Goal: Transaction & Acquisition: Purchase product/service

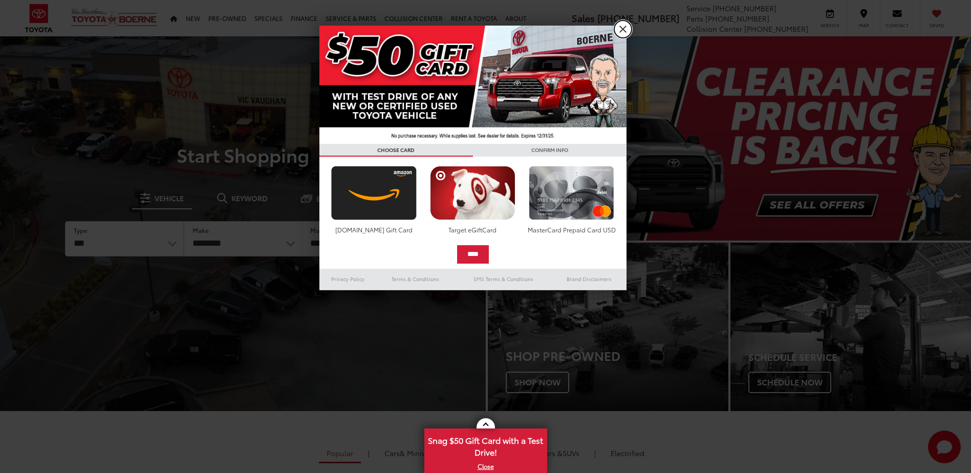
click at [620, 30] on link "X" at bounding box center [622, 28] width 17 height 17
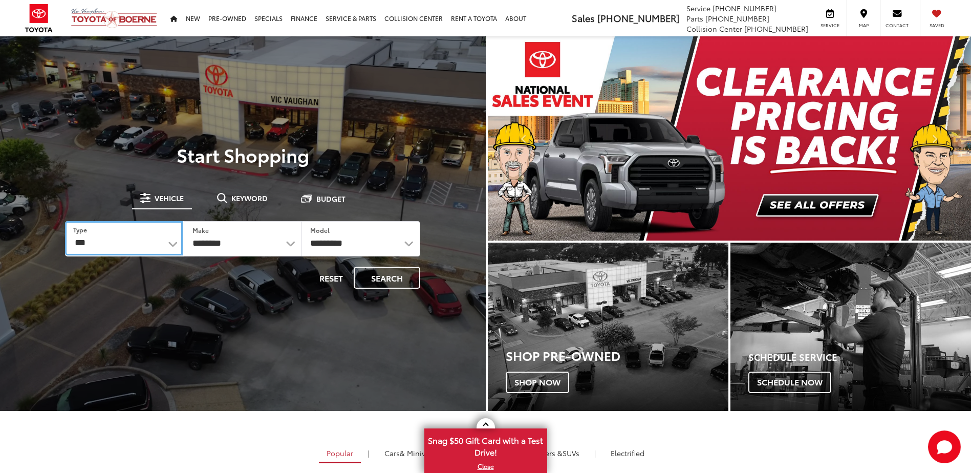
drag, startPoint x: 119, startPoint y: 246, endPoint x: 189, endPoint y: 271, distance: 74.5
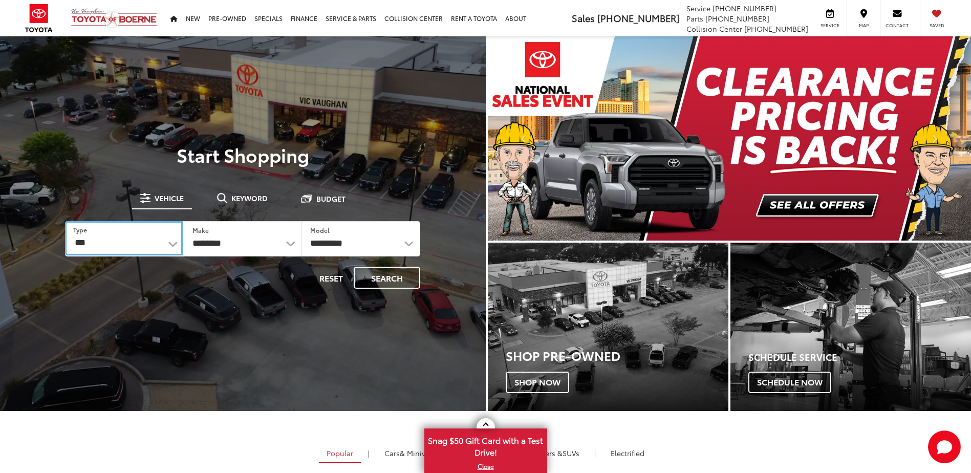
click at [119, 246] on select "*** *** **** *********" at bounding box center [123, 238] width 117 height 34
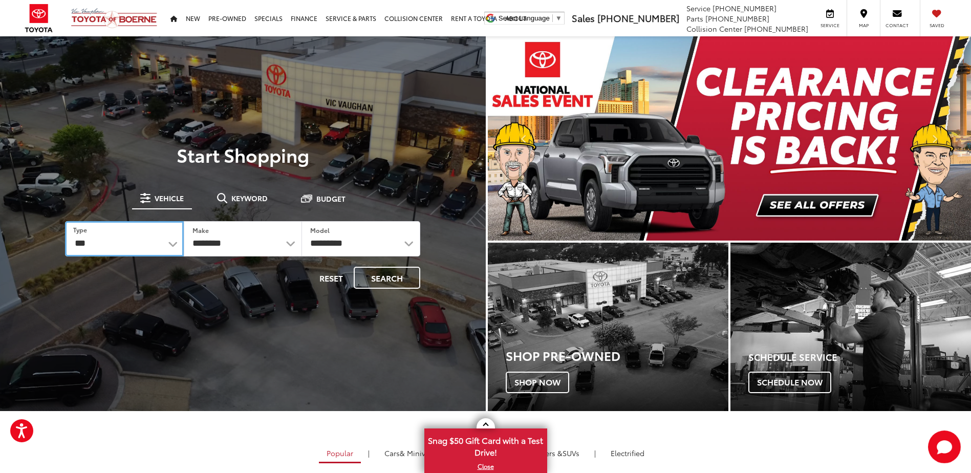
select select "******"
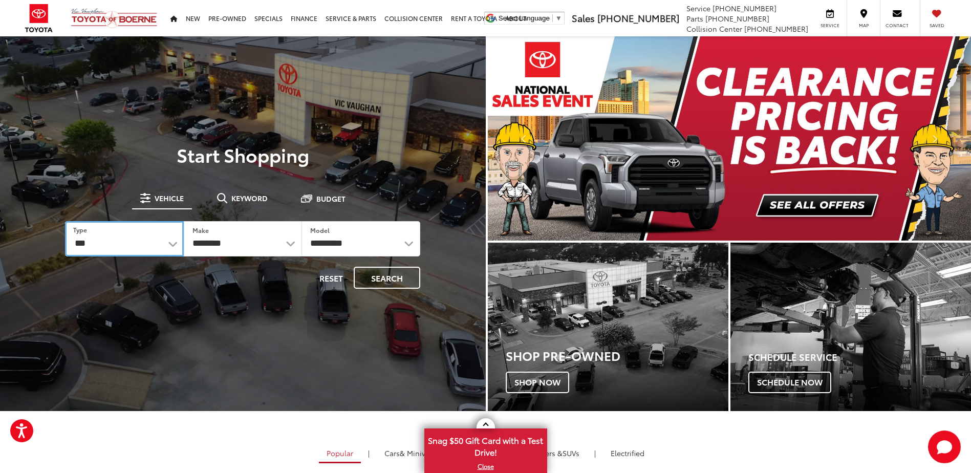
click at [65, 221] on select "*** *** **** *********" at bounding box center [124, 238] width 118 height 35
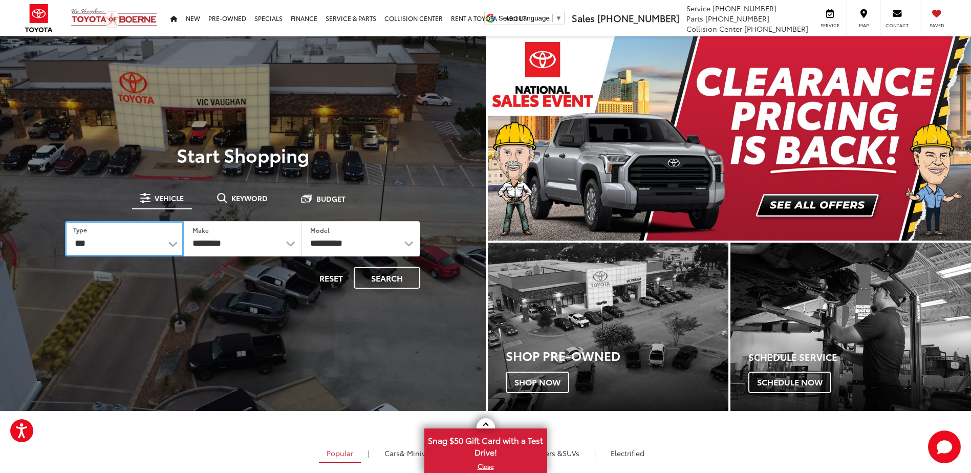
select select "******"
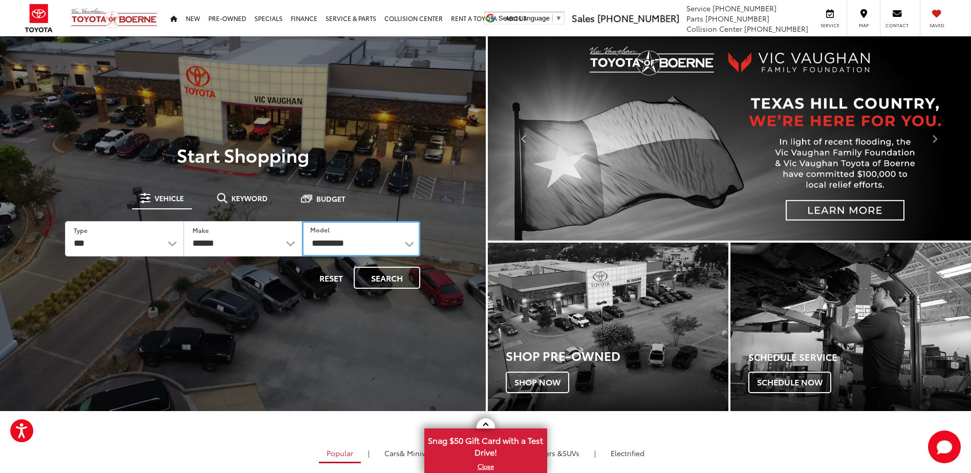
click at [377, 239] on select "**********" at bounding box center [361, 238] width 118 height 35
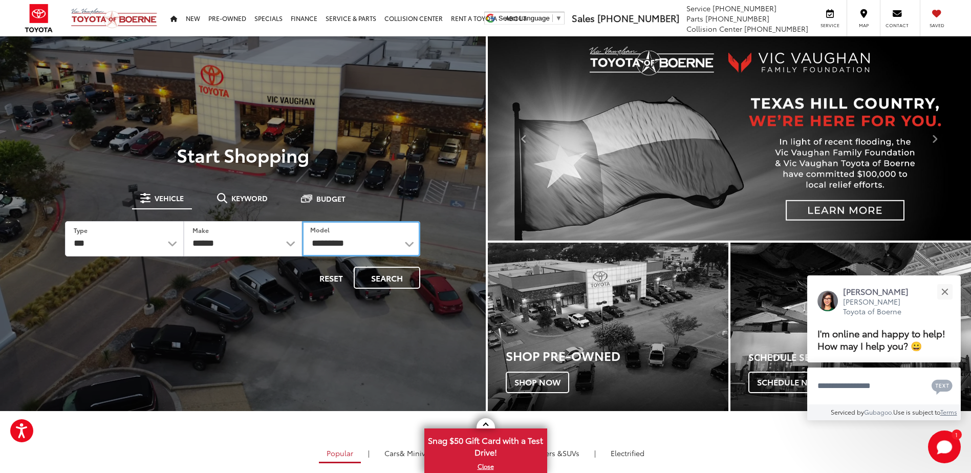
select select "*****"
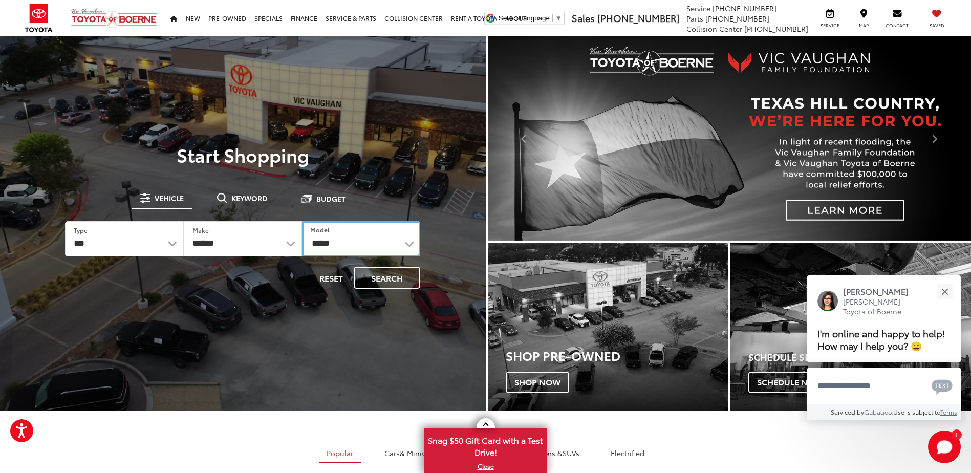
click at [302, 221] on select "**********" at bounding box center [361, 238] width 118 height 35
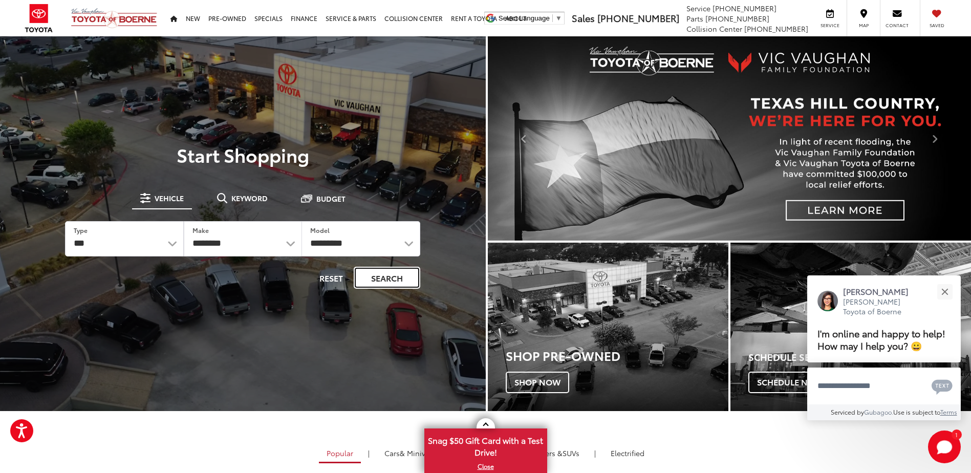
click at [389, 274] on button "Search" at bounding box center [387, 278] width 67 height 22
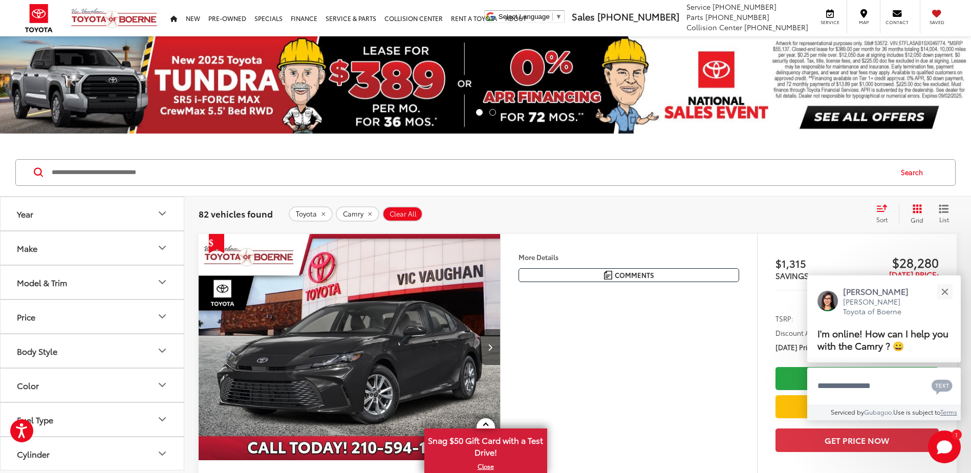
click at [49, 286] on div "Model & Trim" at bounding box center [42, 282] width 50 height 10
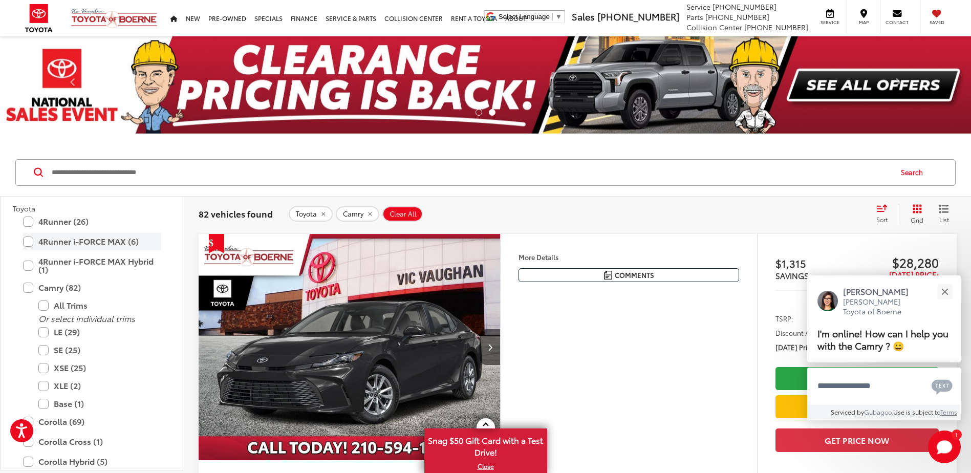
scroll to position [199, 0]
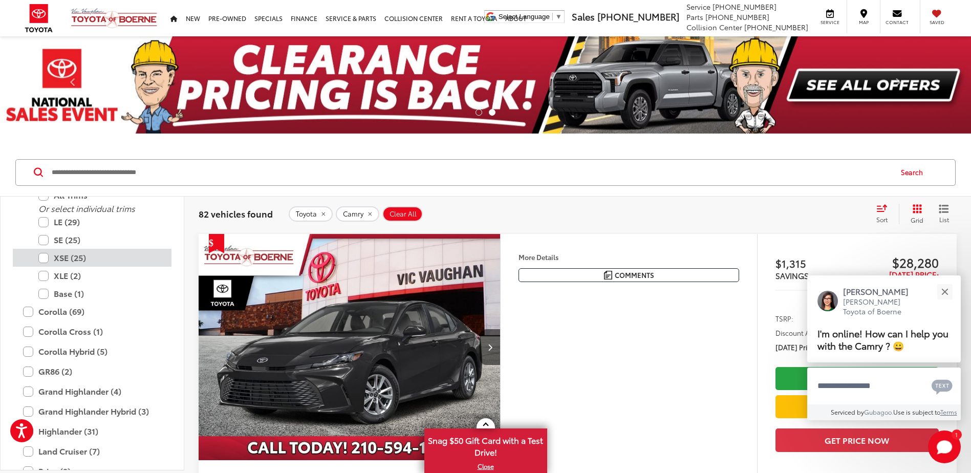
click at [90, 265] on label "XSE (25)" at bounding box center [99, 258] width 123 height 18
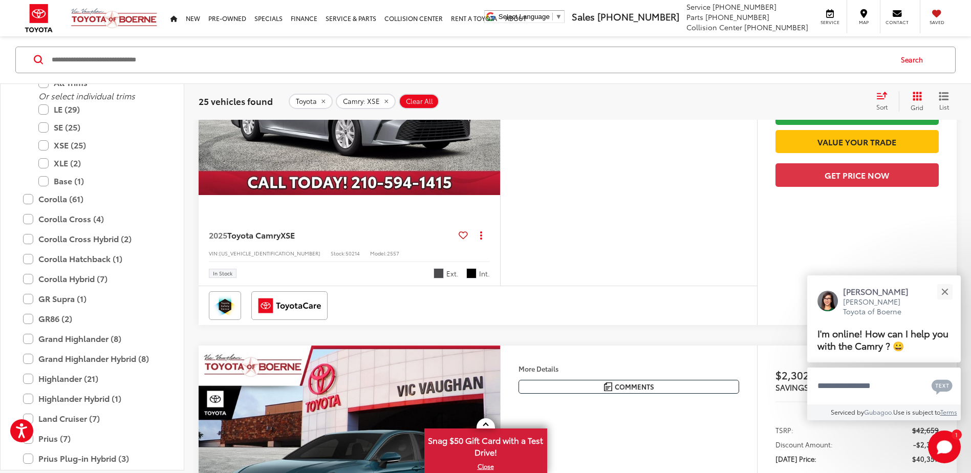
scroll to position [1689, 0]
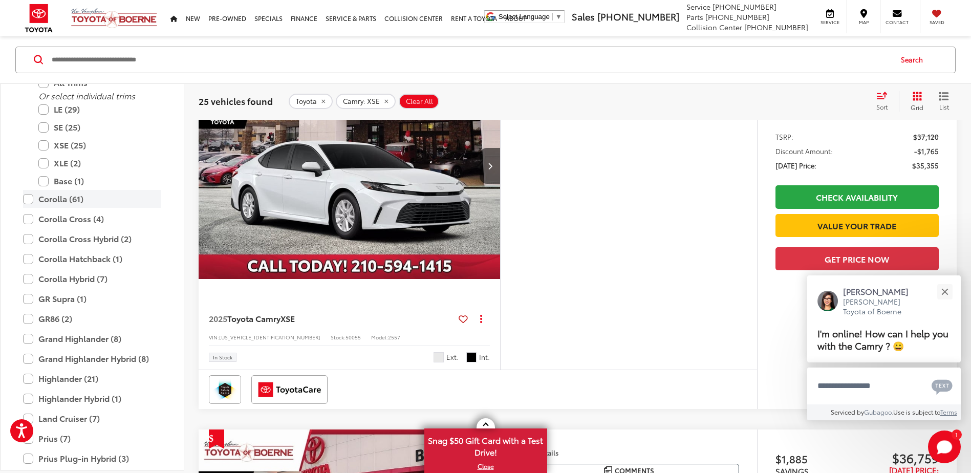
click at [100, 199] on label "Corolla (61)" at bounding box center [92, 199] width 138 height 18
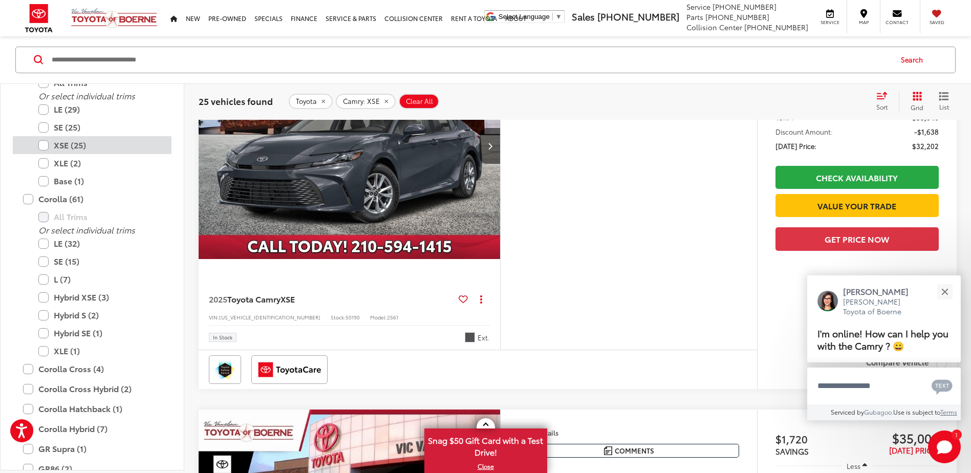
scroll to position [113, 0]
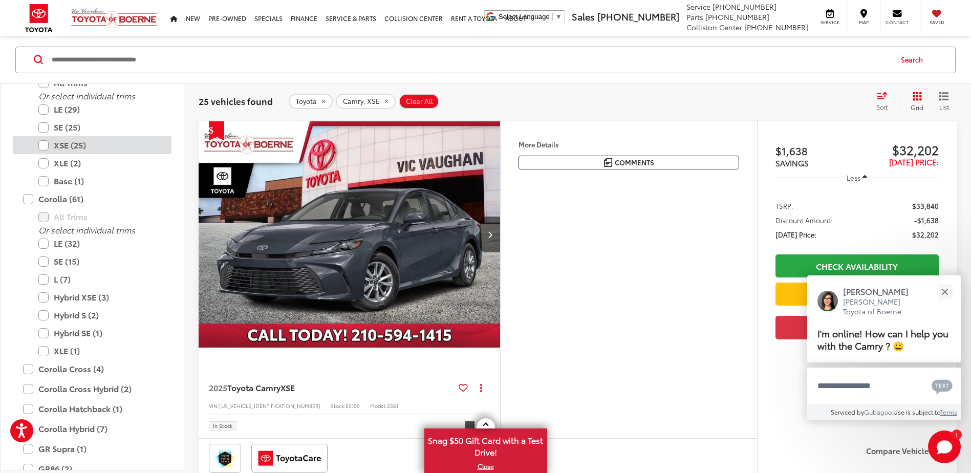
click at [72, 146] on label "XSE (25)" at bounding box center [99, 146] width 123 height 18
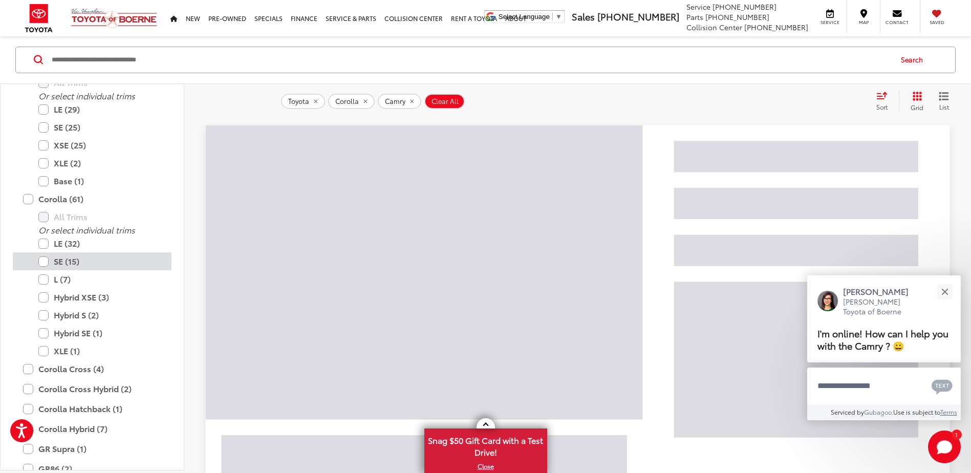
click at [58, 263] on label "SE (15)" at bounding box center [99, 261] width 123 height 18
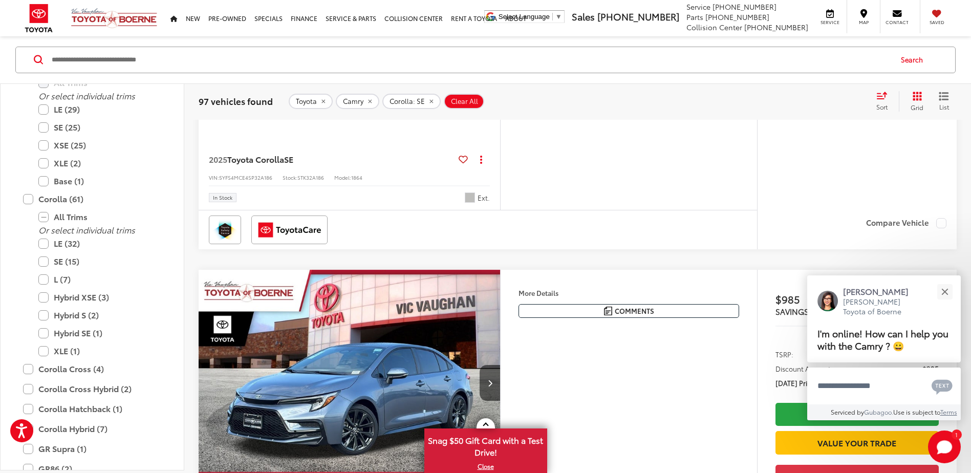
scroll to position [2467, 0]
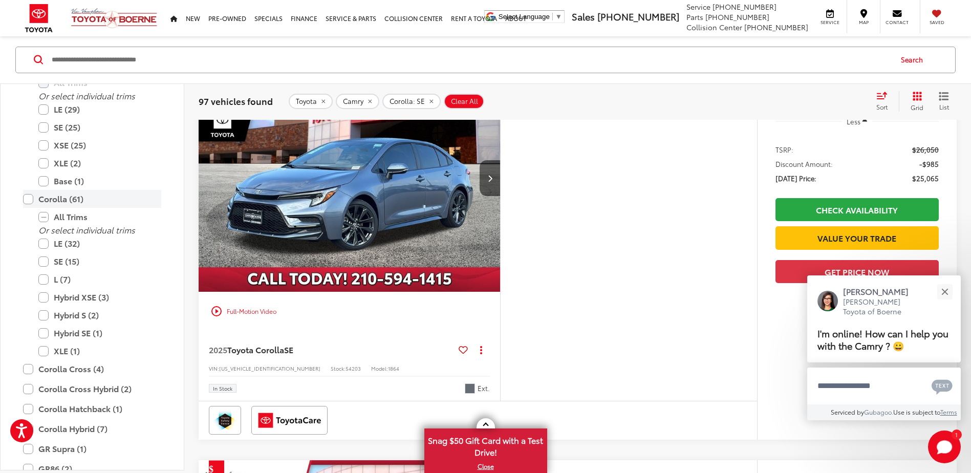
click at [26, 197] on label "Corolla (61)" at bounding box center [92, 199] width 138 height 18
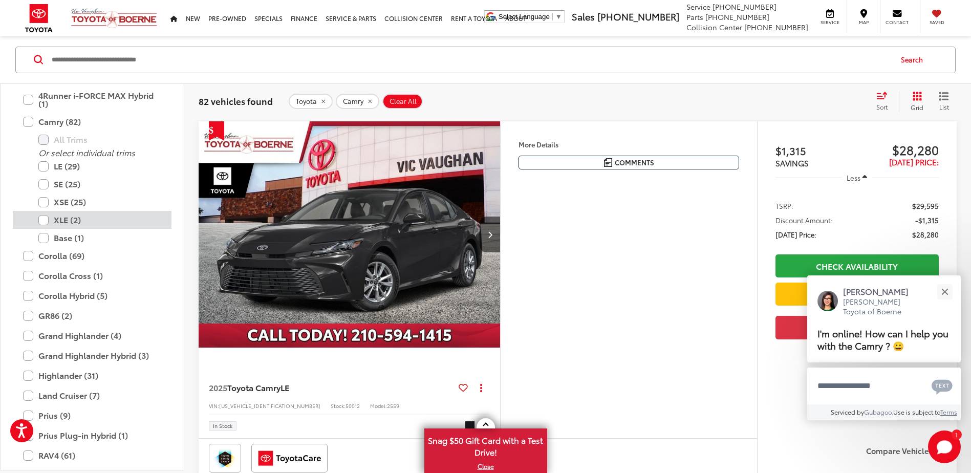
scroll to position [147, 0]
click at [68, 200] on label "XSE (25)" at bounding box center [99, 203] width 123 height 18
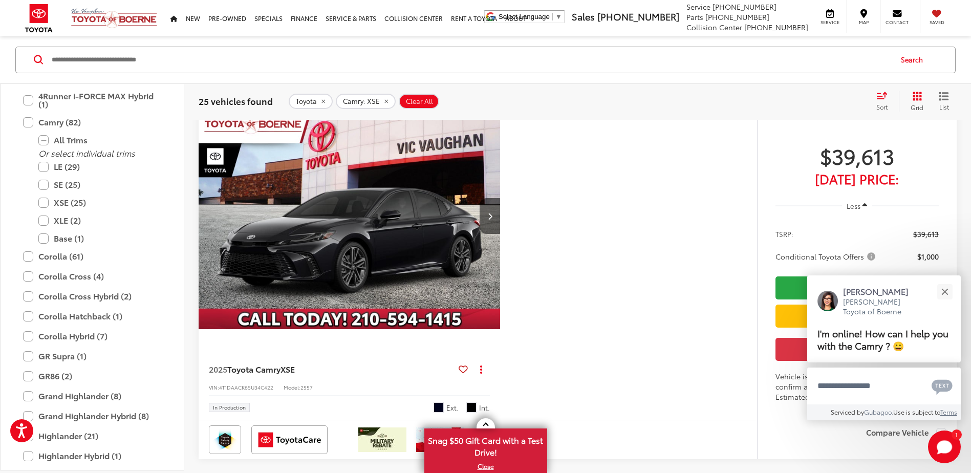
scroll to position [4105, 0]
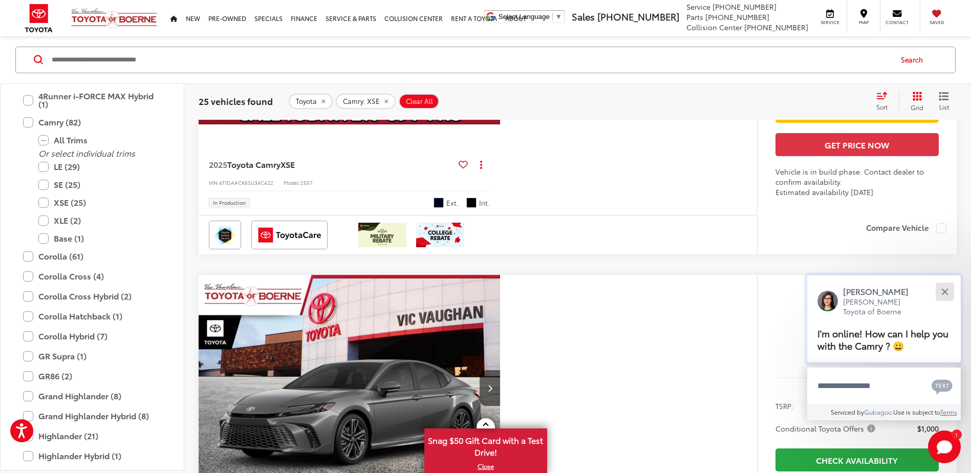
click at [939, 291] on button "Close" at bounding box center [945, 291] width 22 height 22
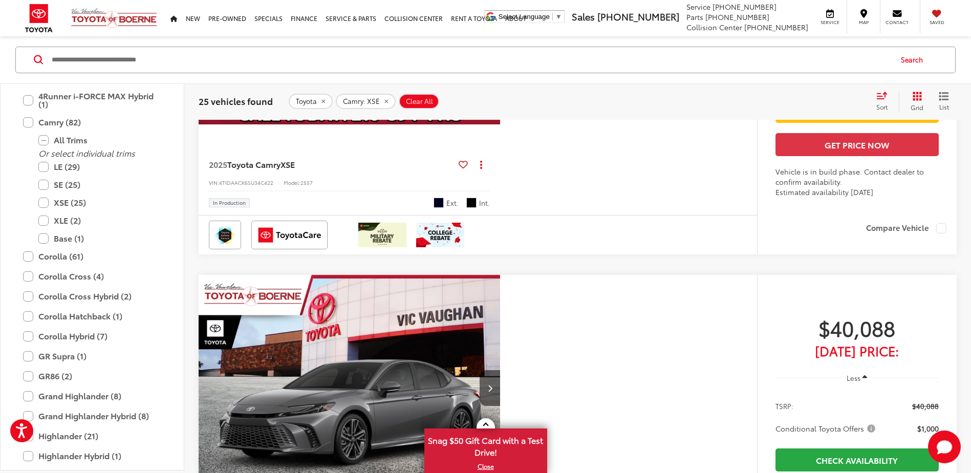
scroll to position [0, 0]
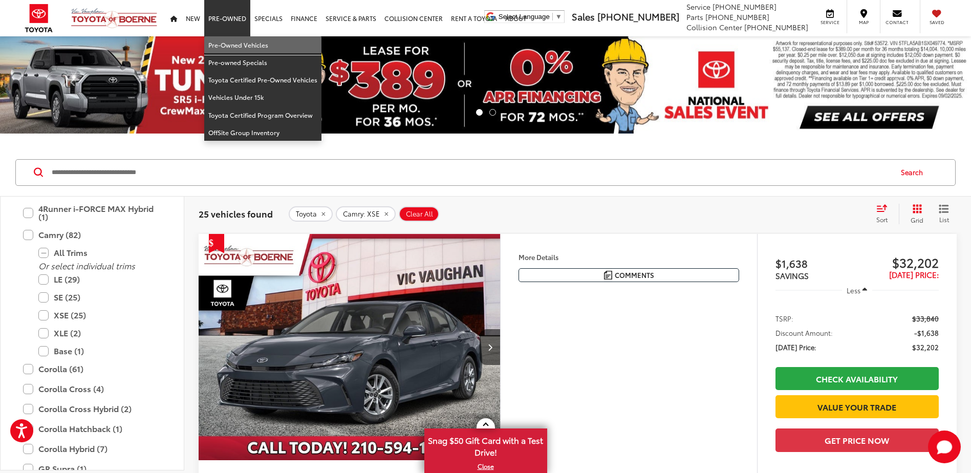
click at [232, 48] on link "Pre-Owned Vehicles" at bounding box center [262, 44] width 117 height 17
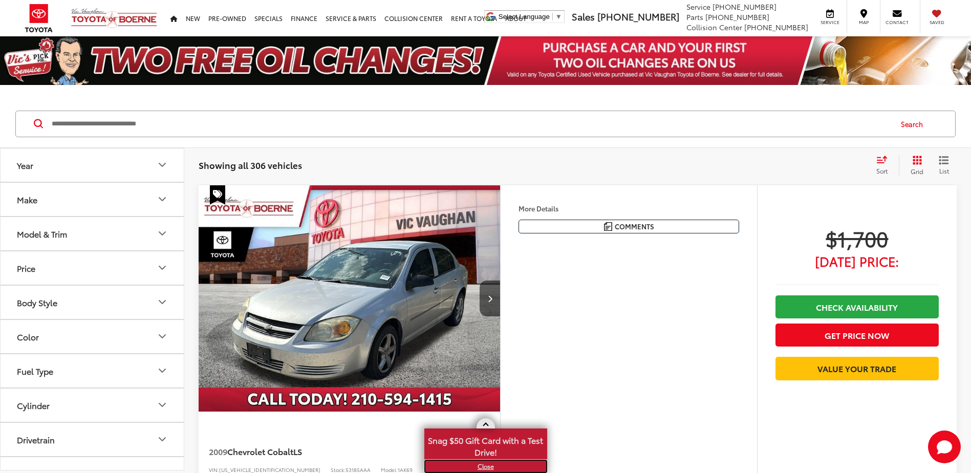
click at [484, 465] on link "X" at bounding box center [485, 466] width 121 height 11
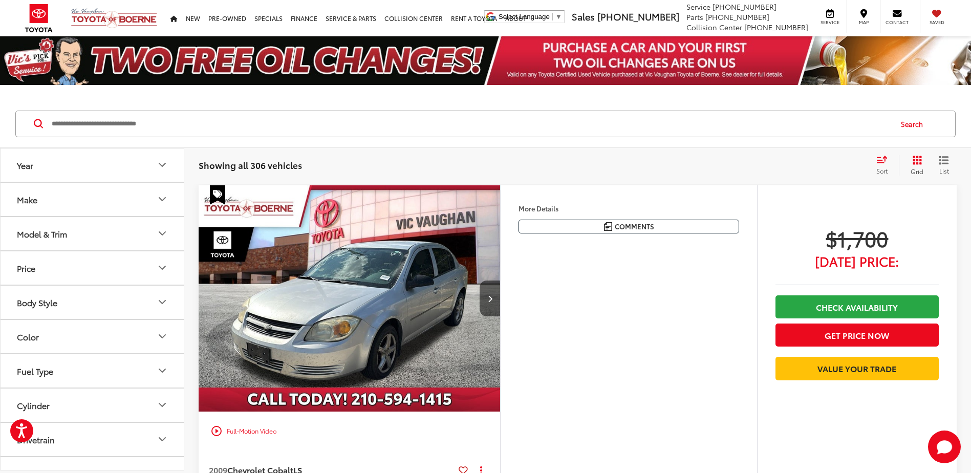
click at [186, 135] on input "Search by Make, Model, or Keyword" at bounding box center [471, 124] width 840 height 25
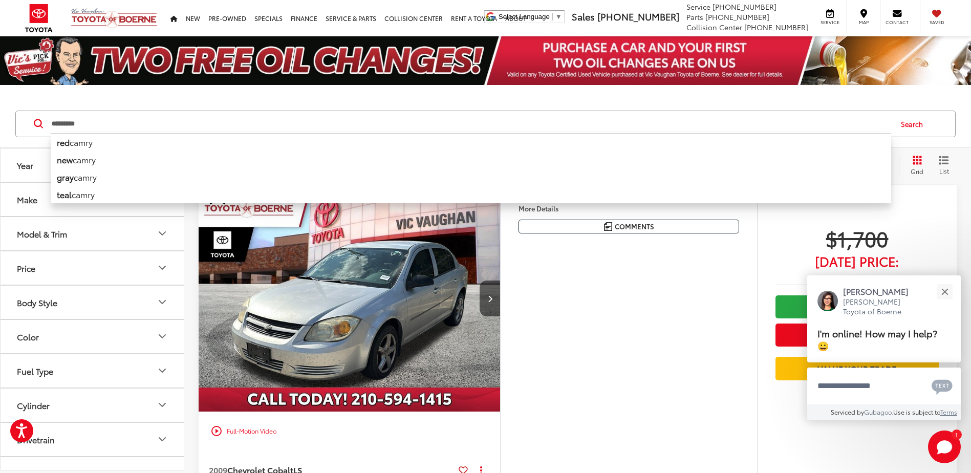
type input "*********"
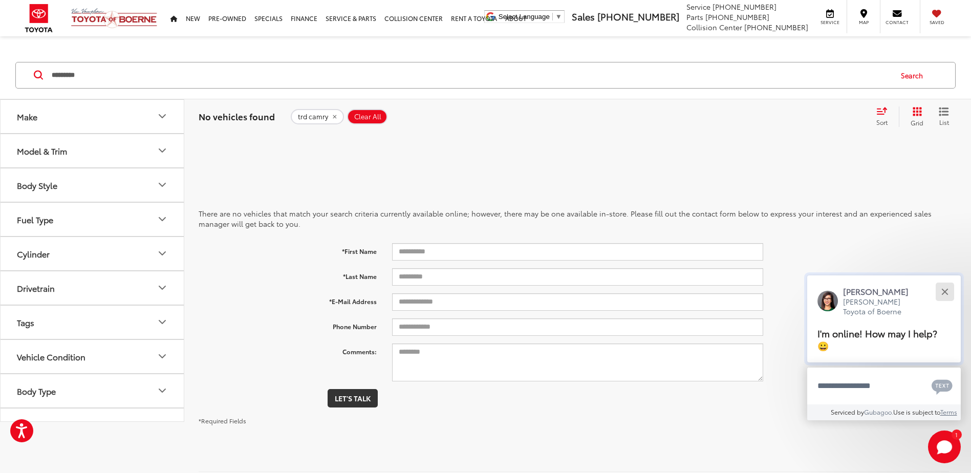
click at [944, 290] on button "Close" at bounding box center [945, 291] width 22 height 22
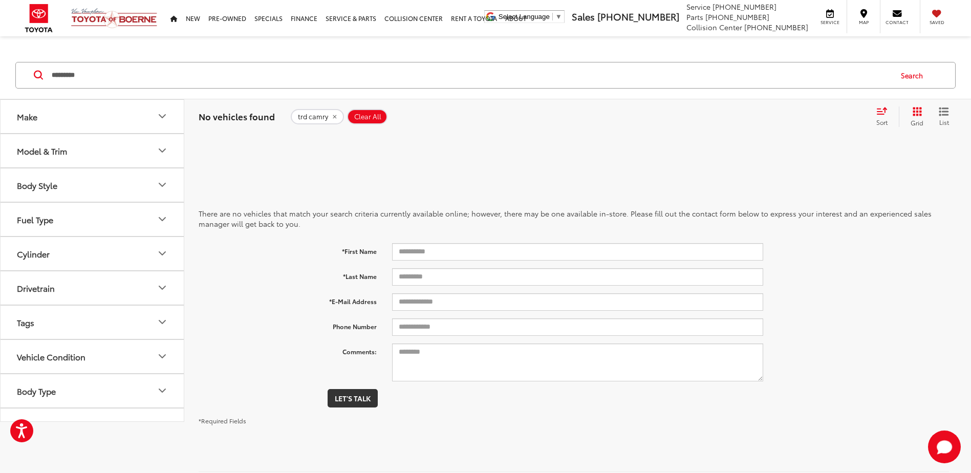
click at [331, 119] on icon "remove trd%20camry" at bounding box center [334, 117] width 7 height 6
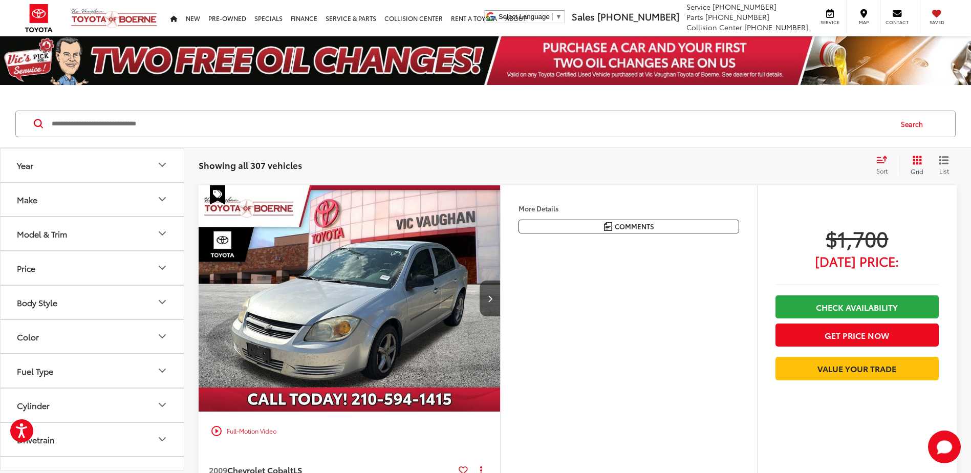
click at [156, 195] on button "Make" at bounding box center [93, 199] width 184 height 33
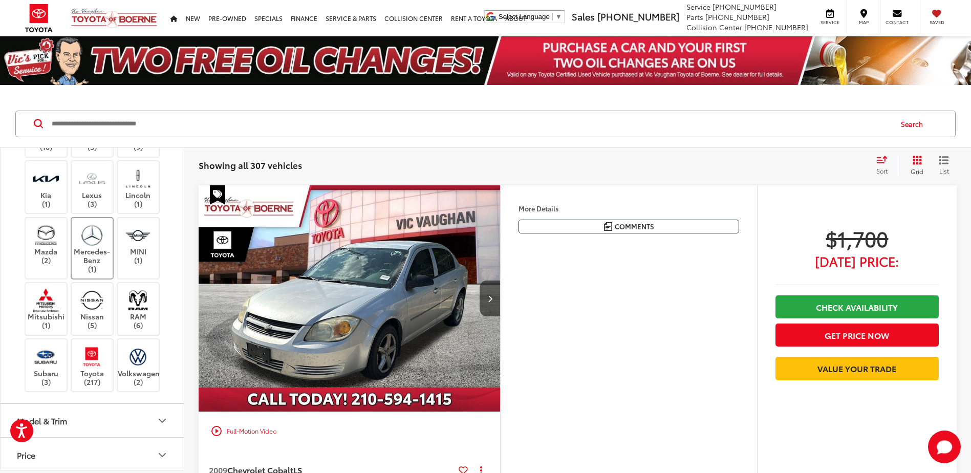
scroll to position [205, 0]
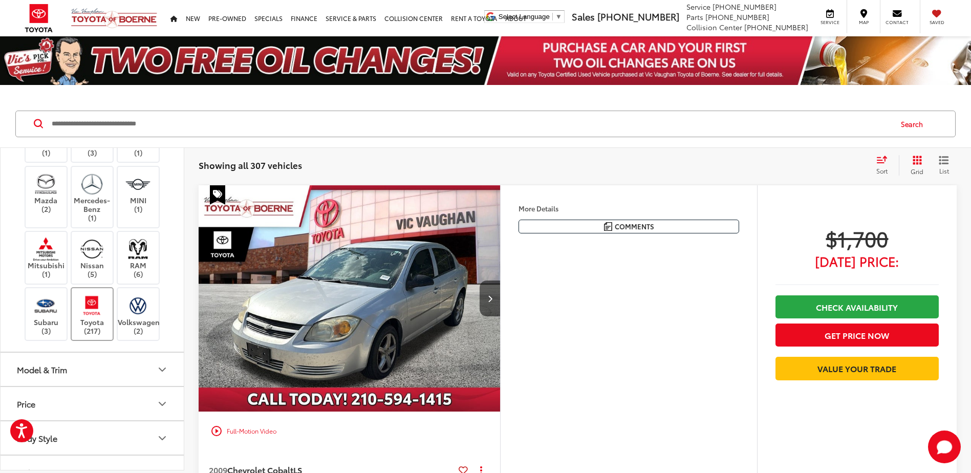
click at [113, 335] on label "Toyota (217)" at bounding box center [92, 313] width 41 height 41
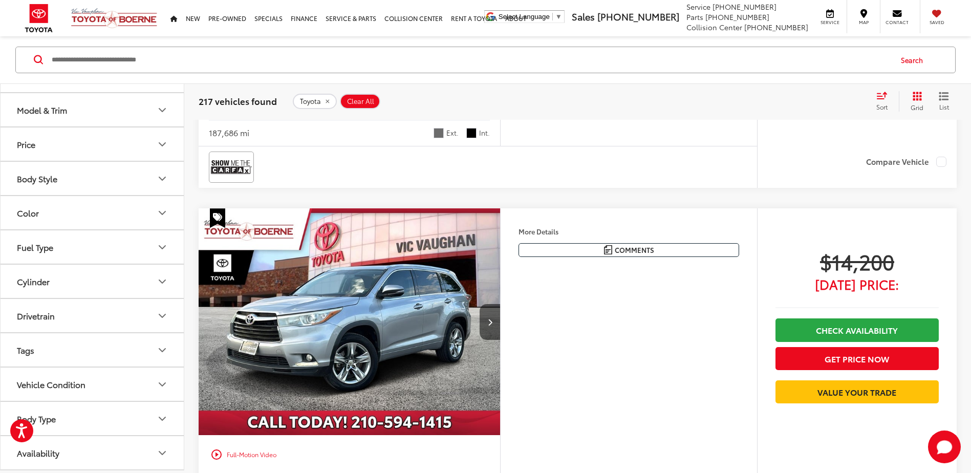
scroll to position [358, 0]
click at [89, 125] on button "Model & Trim" at bounding box center [93, 109] width 184 height 33
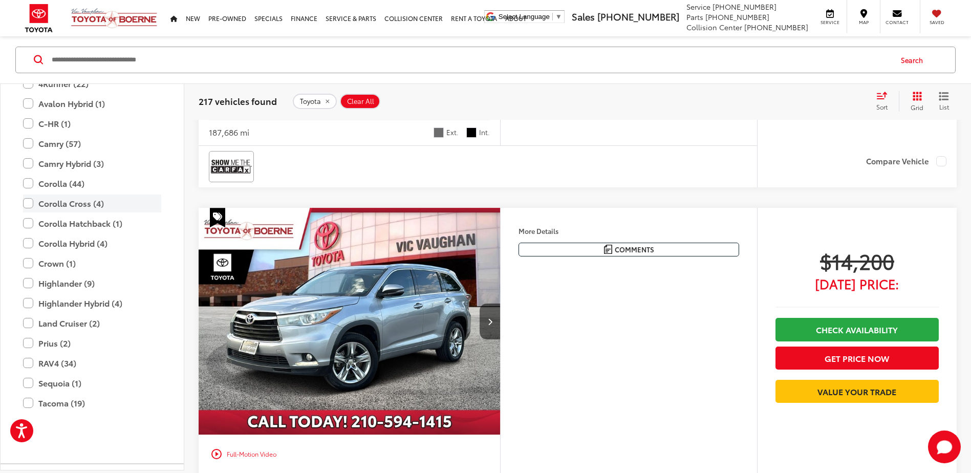
click at [72, 153] on label "Camry (57)" at bounding box center [92, 144] width 138 height 18
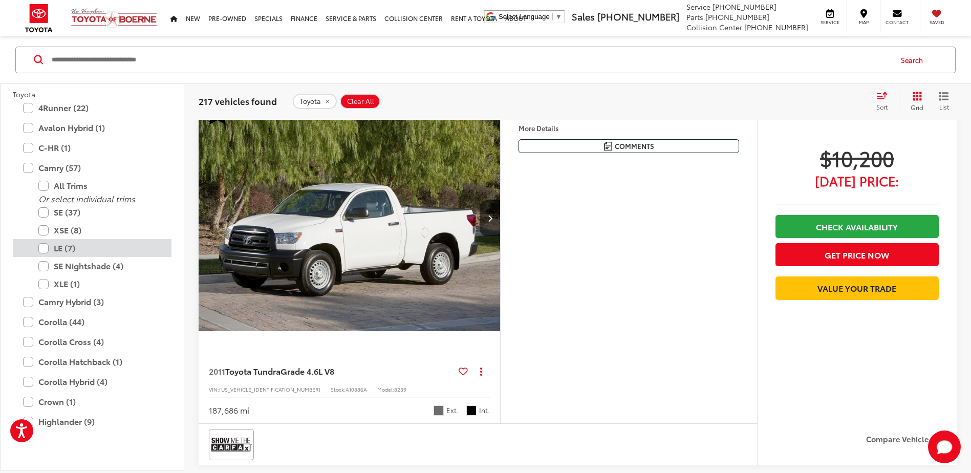
scroll to position [64, 0]
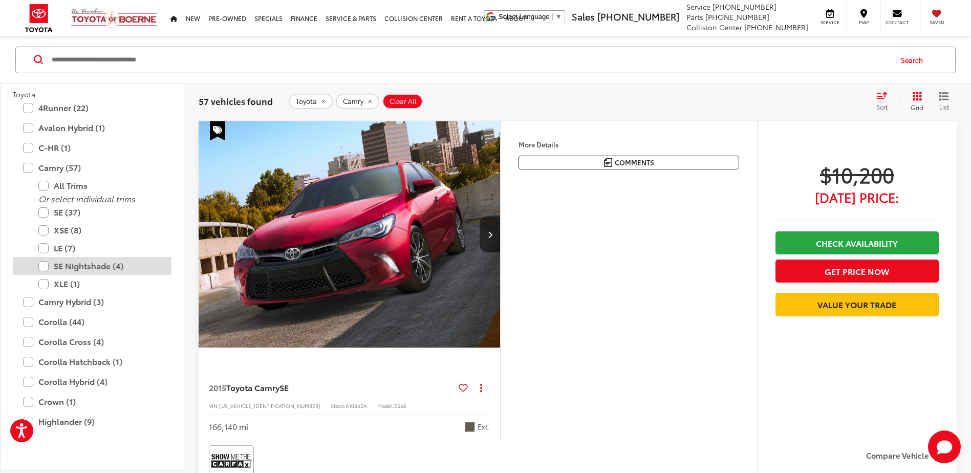
click at [85, 275] on label "SE Nightshade (4)" at bounding box center [99, 266] width 123 height 18
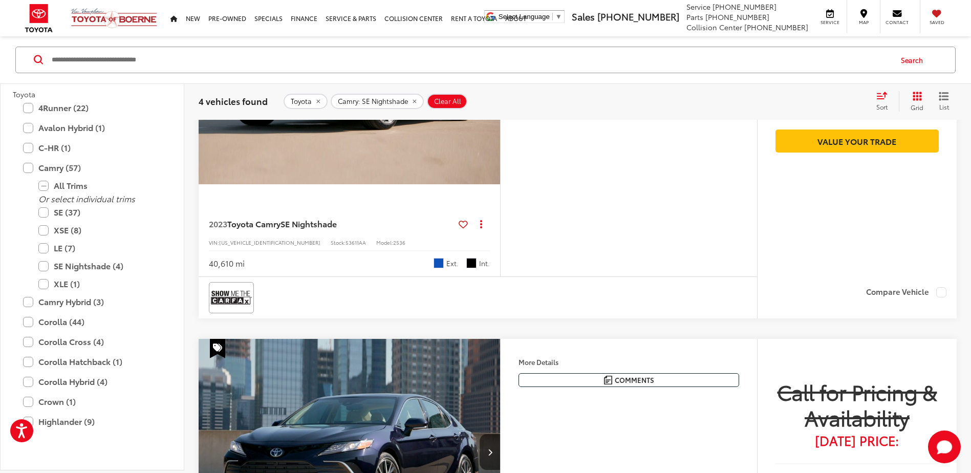
scroll to position [781, 0]
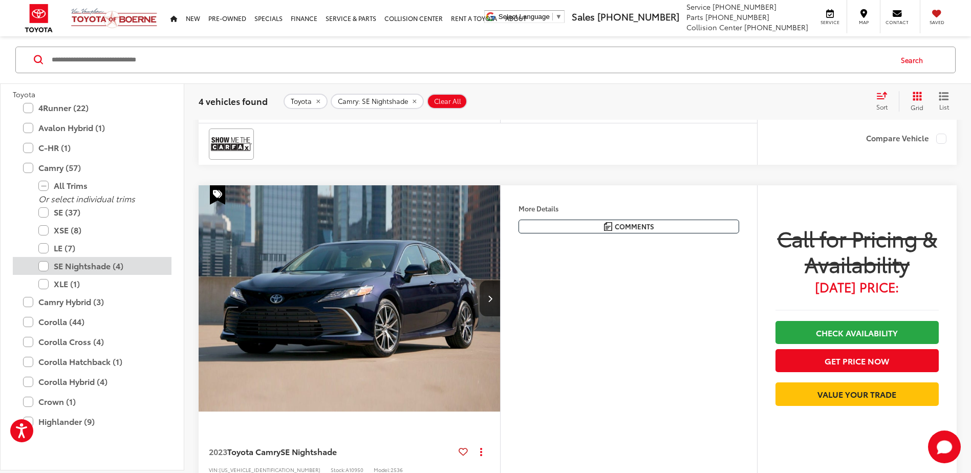
click at [94, 275] on label "SE Nightshade (4)" at bounding box center [99, 266] width 123 height 18
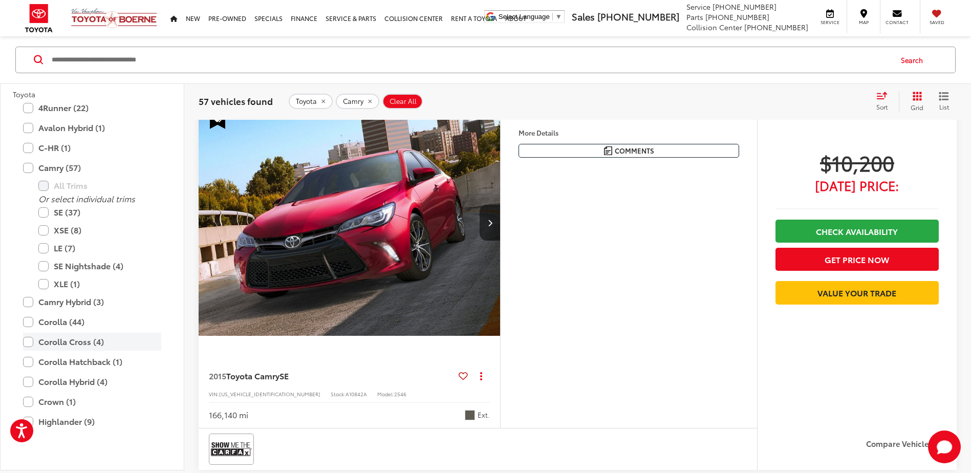
scroll to position [64, 0]
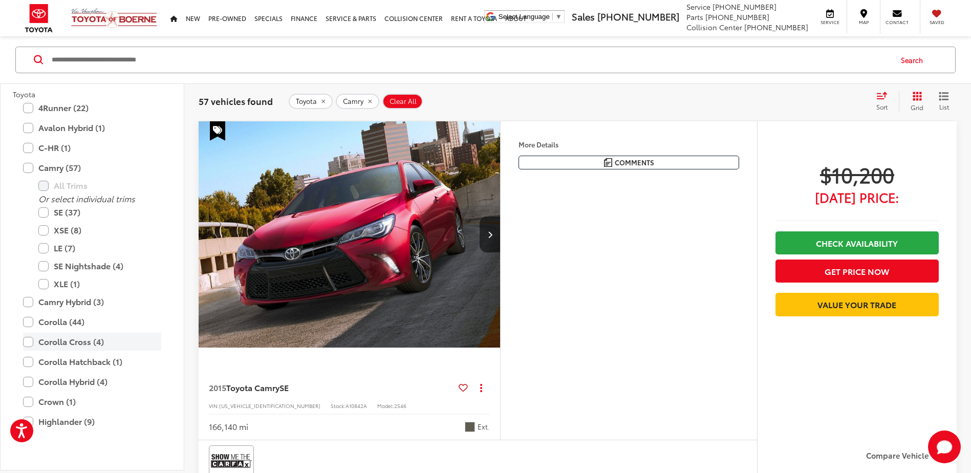
click at [94, 239] on label "XSE (8)" at bounding box center [99, 230] width 123 height 18
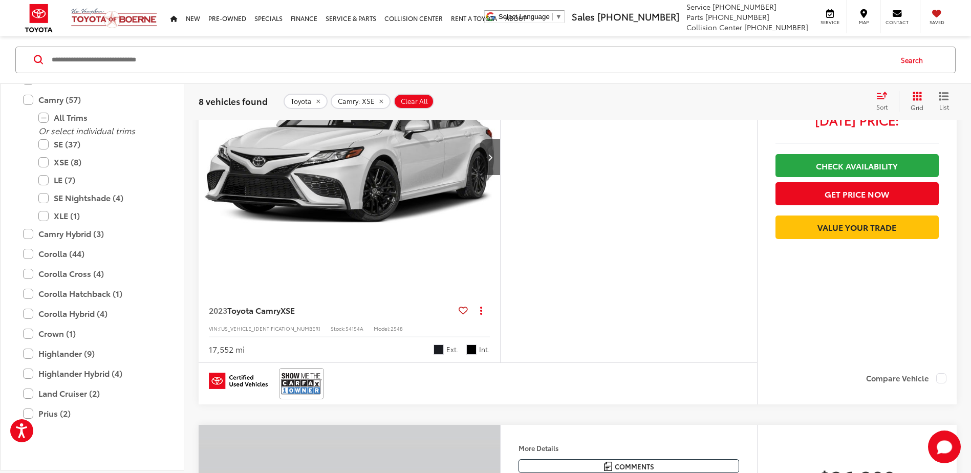
scroll to position [512, 0]
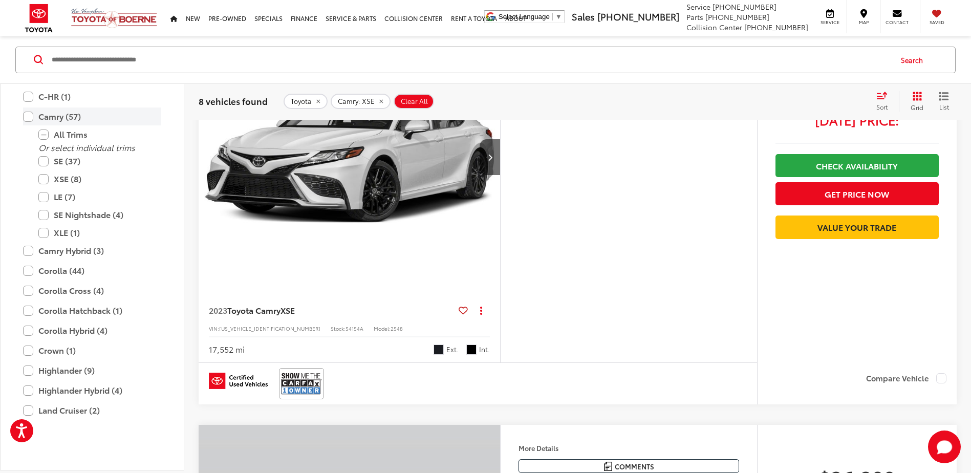
click at [85, 125] on label "Camry (57)" at bounding box center [92, 116] width 138 height 18
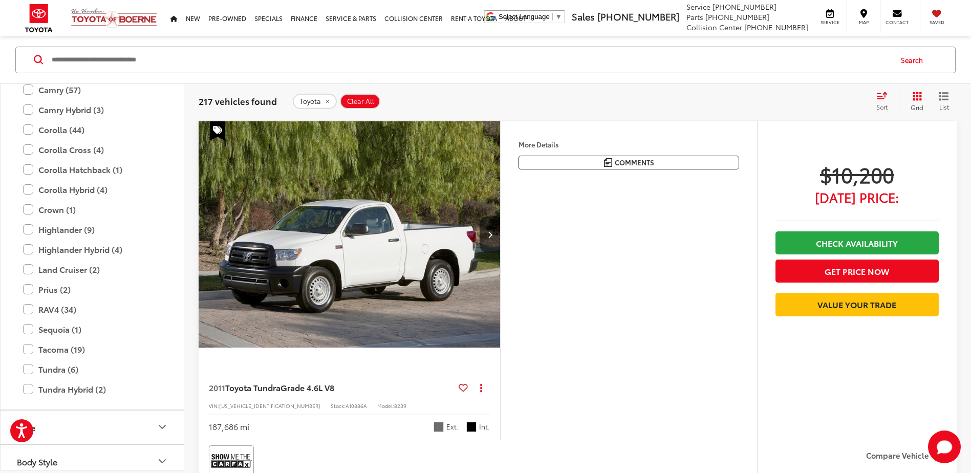
scroll to position [512, 0]
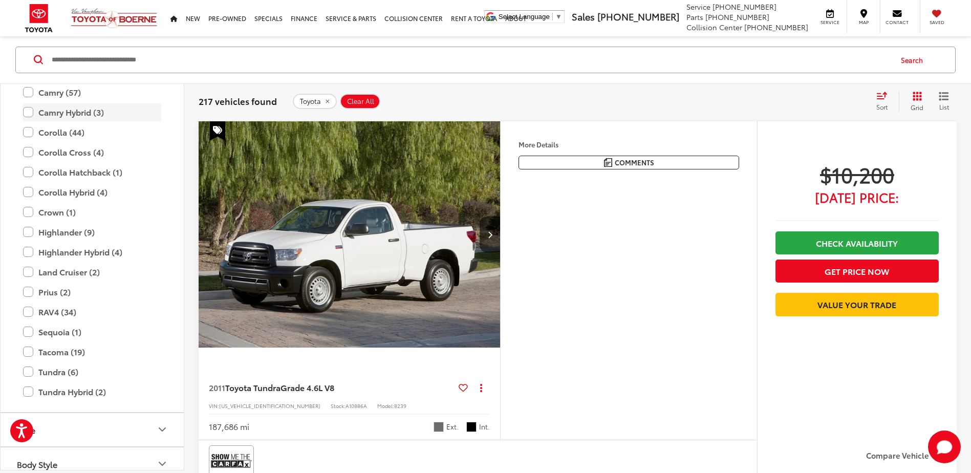
click at [100, 121] on label "Camry Hybrid (3)" at bounding box center [92, 112] width 138 height 18
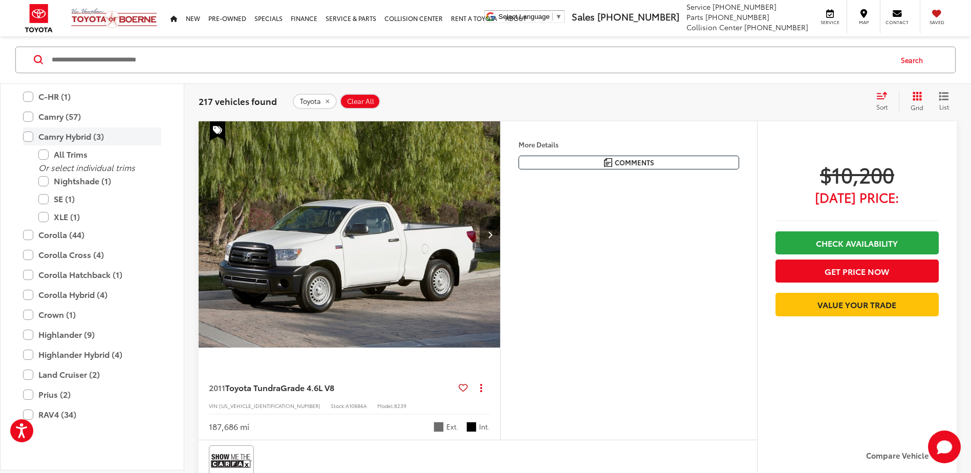
click at [100, 145] on label "Camry Hybrid (3)" at bounding box center [92, 136] width 138 height 18
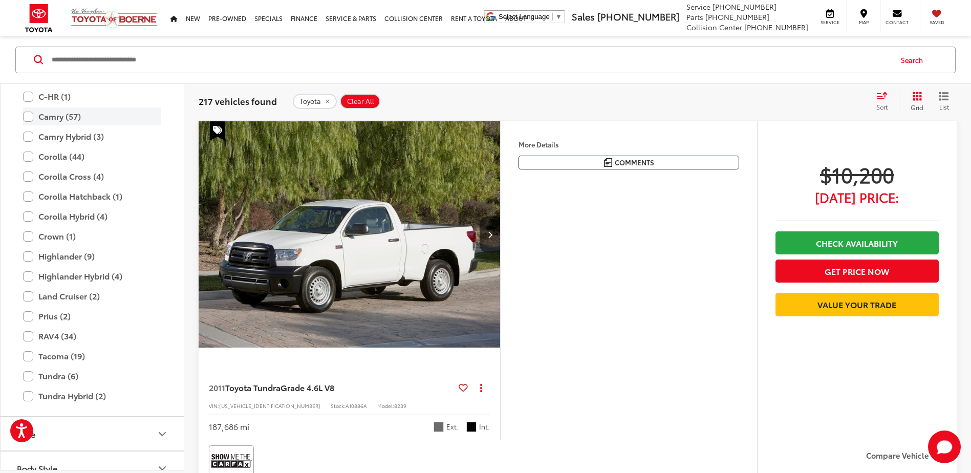
click at [104, 125] on label "Camry (57)" at bounding box center [92, 116] width 138 height 18
